Goal: Transaction & Acquisition: Download file/media

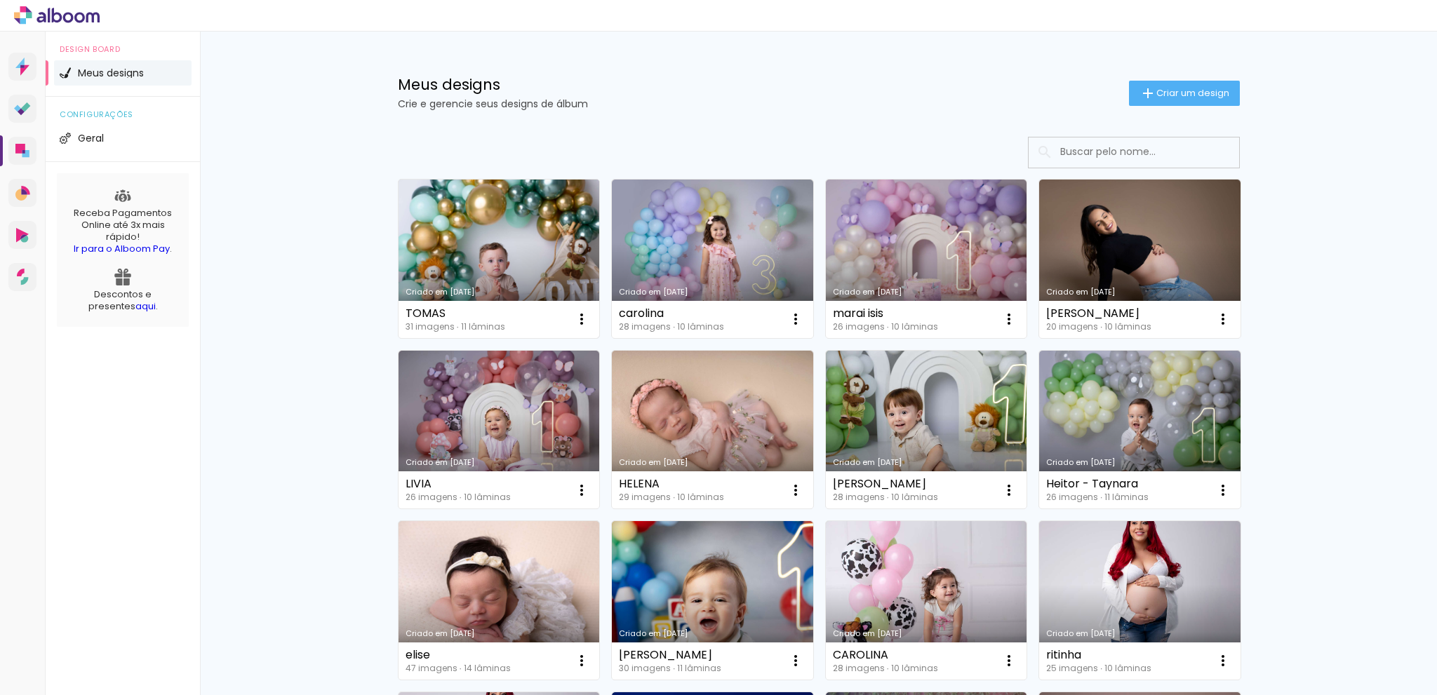
click at [514, 262] on link "Criado em [DATE]" at bounding box center [499, 259] width 201 height 159
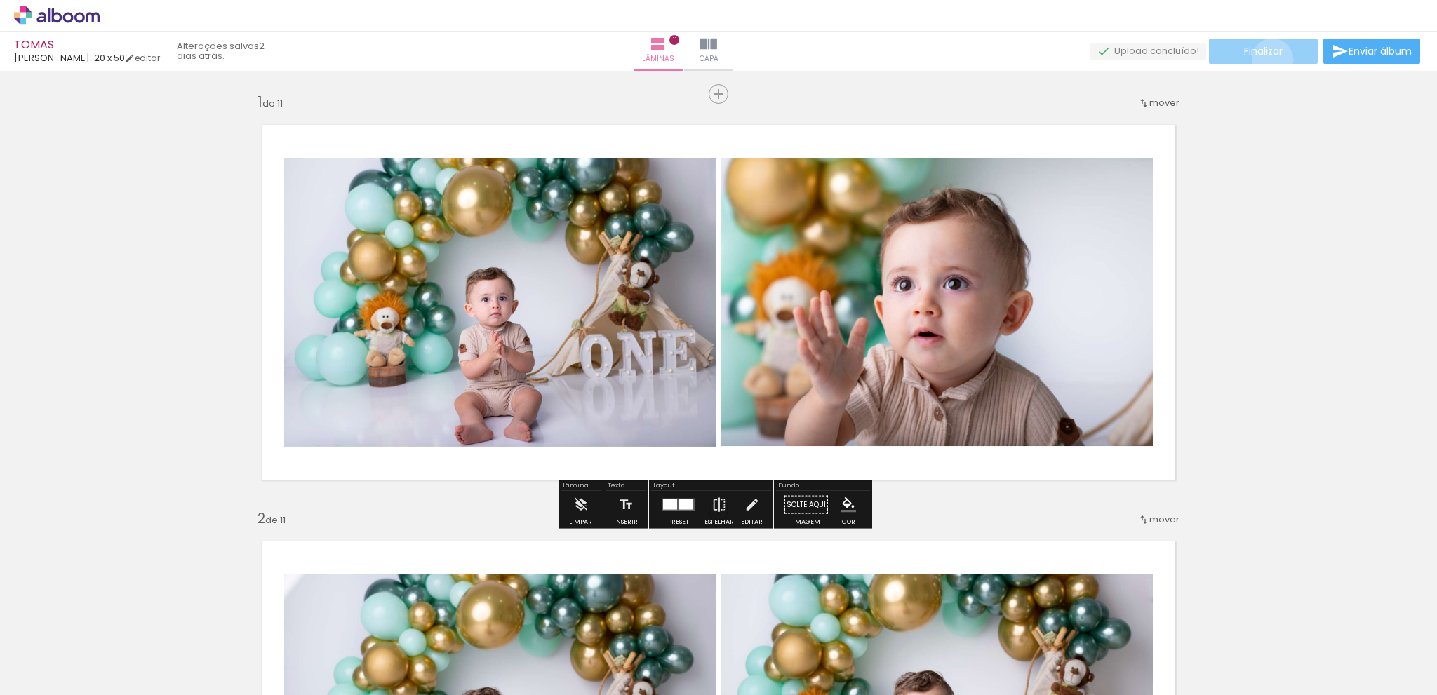
click at [1267, 59] on paper-button "Finalizar" at bounding box center [1263, 51] width 109 height 25
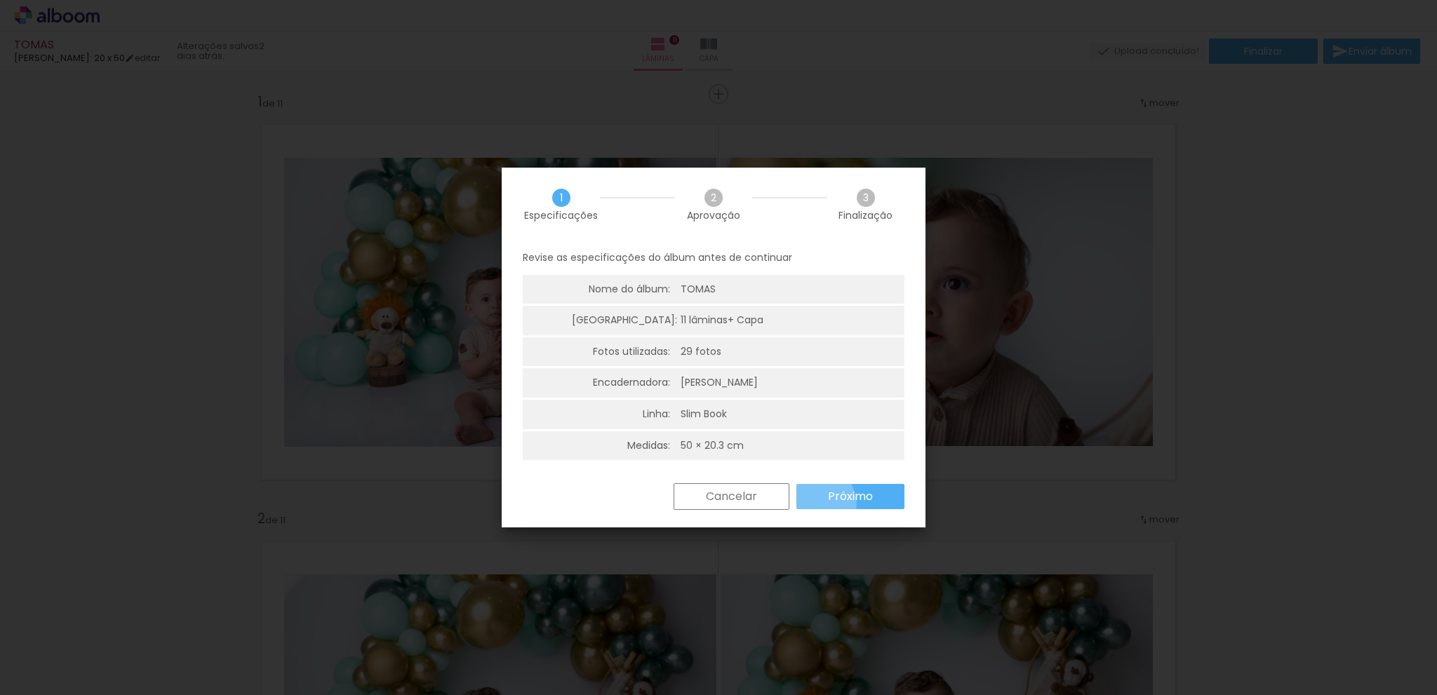
click at [814, 505] on paper-button "Próximo" at bounding box center [850, 496] width 108 height 25
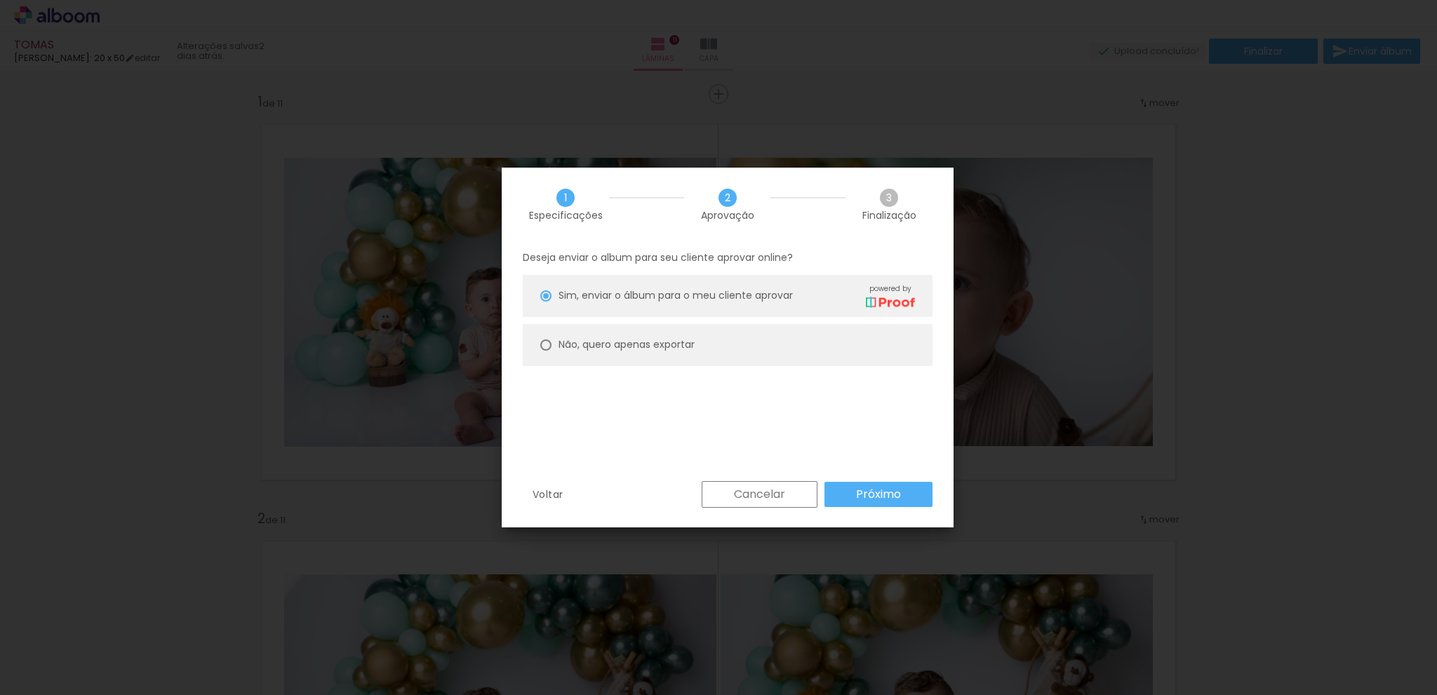
click at [553, 345] on paper-radio-button "Não, quero apenas exportar" at bounding box center [728, 345] width 410 height 42
type paper-radio-button "on"
click at [0, 0] on slot "Próximo" at bounding box center [0, 0] width 0 height 0
type input "Alta, 300 DPI"
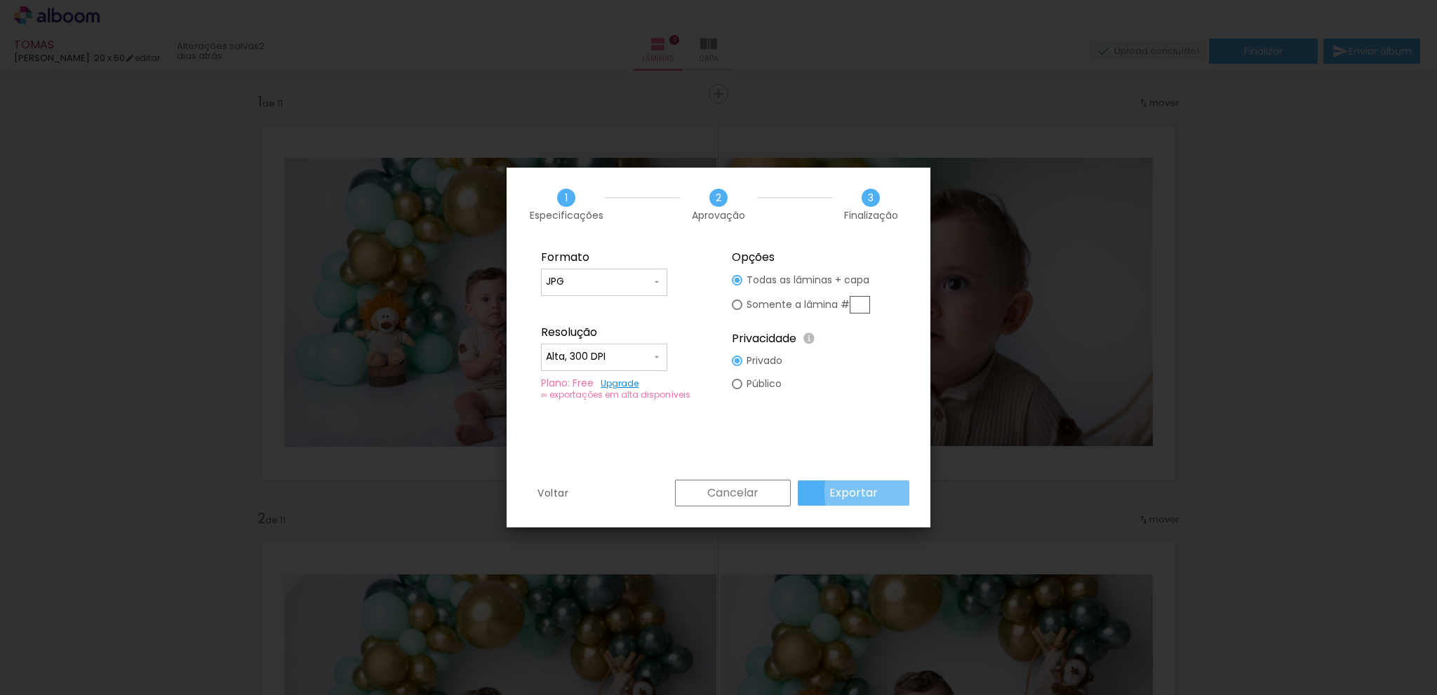
click at [879, 493] on paper-button "Exportar" at bounding box center [854, 493] width 112 height 25
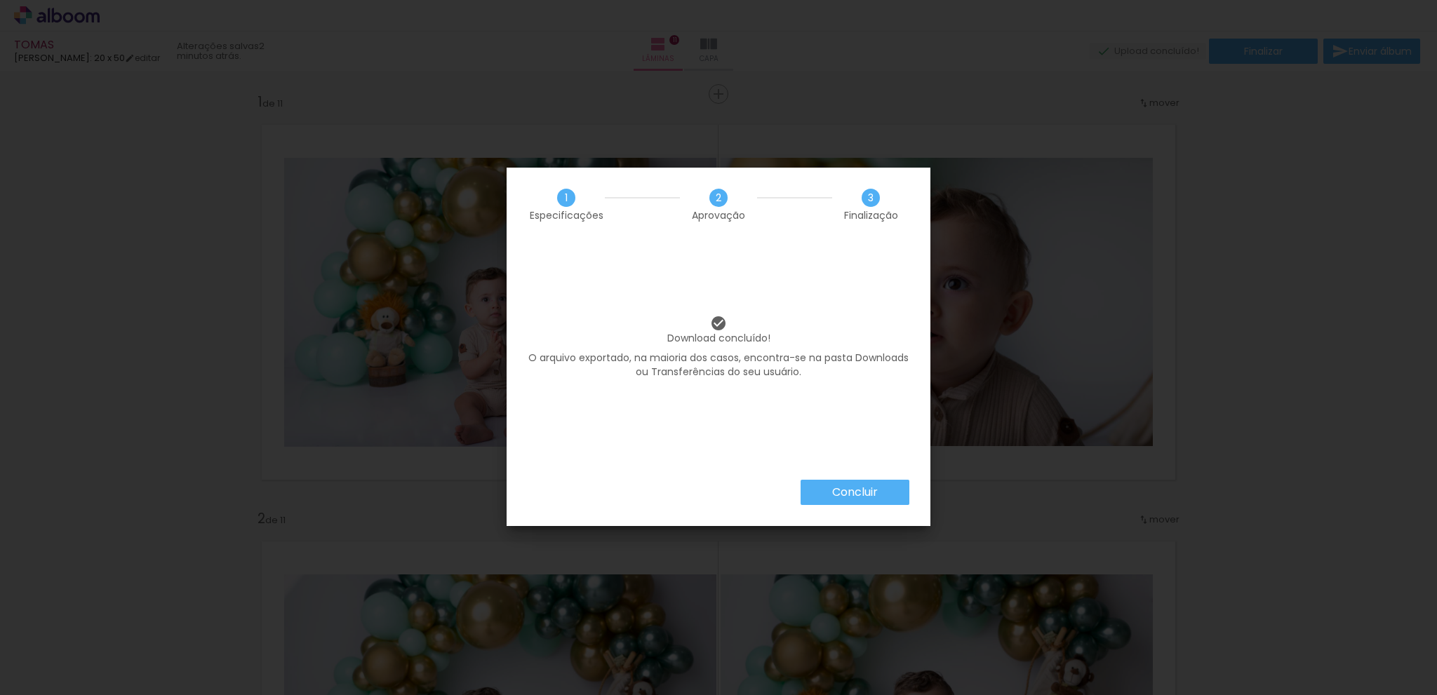
click at [879, 492] on paper-button "Concluir" at bounding box center [855, 492] width 109 height 25
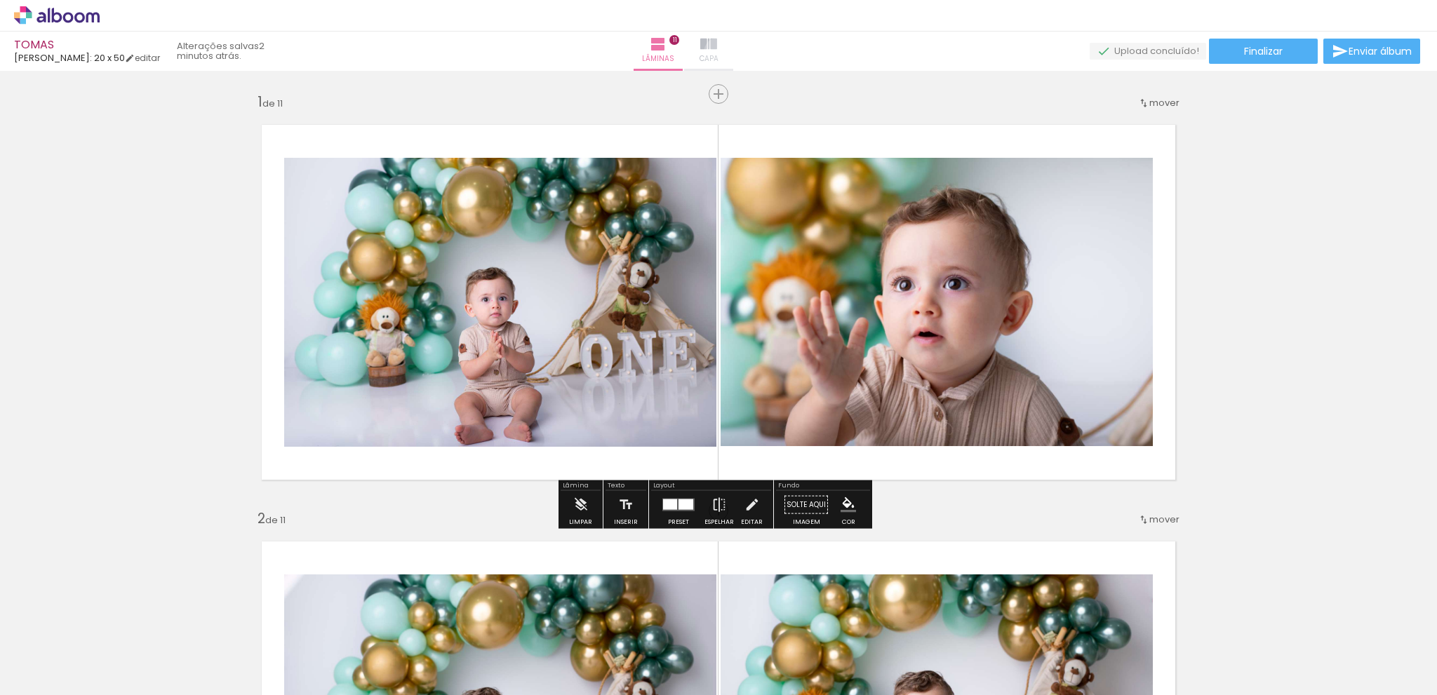
click at [733, 53] on paper-button "Capa" at bounding box center [708, 51] width 49 height 39
